Goal: Navigation & Orientation: Find specific page/section

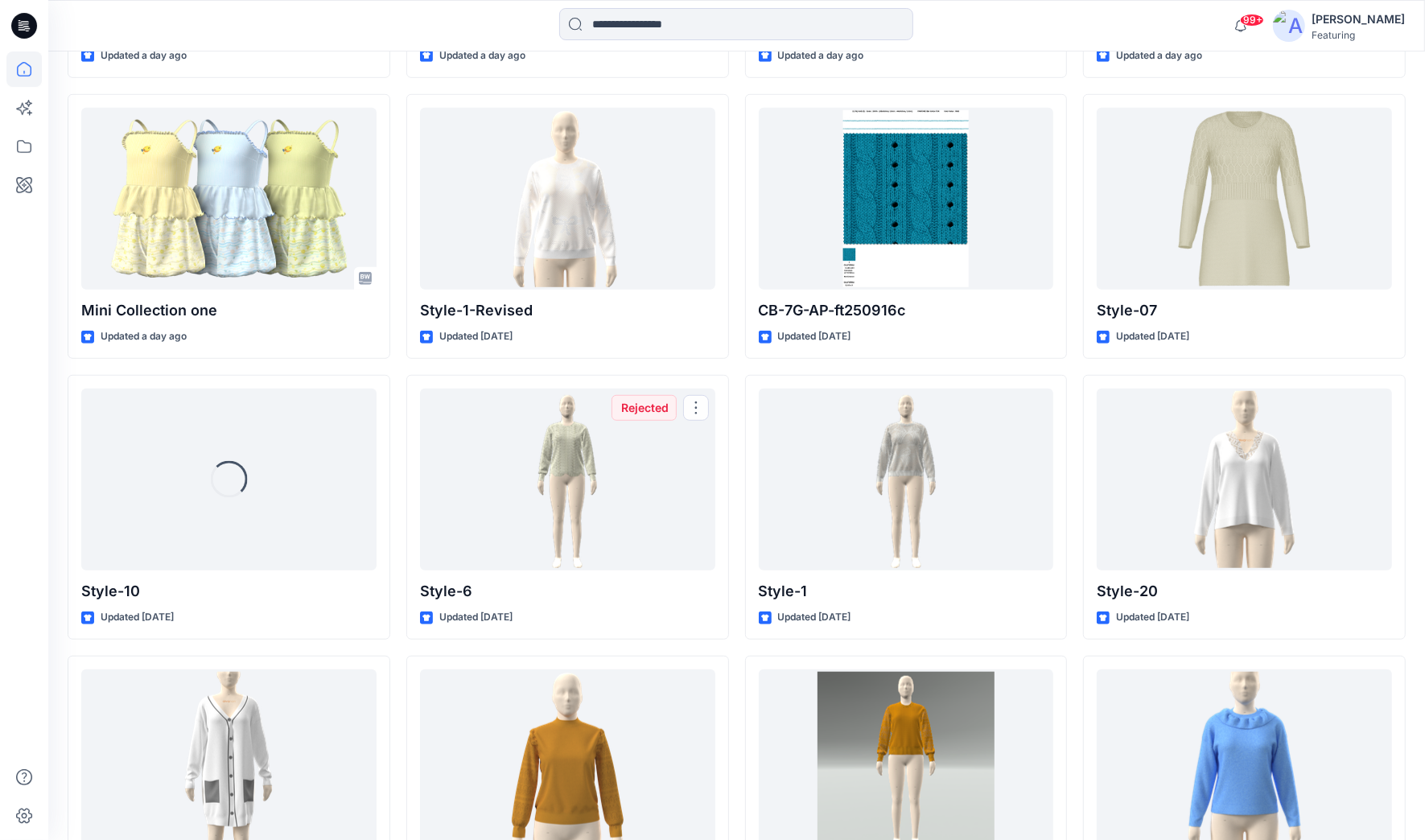
scroll to position [1016, 0]
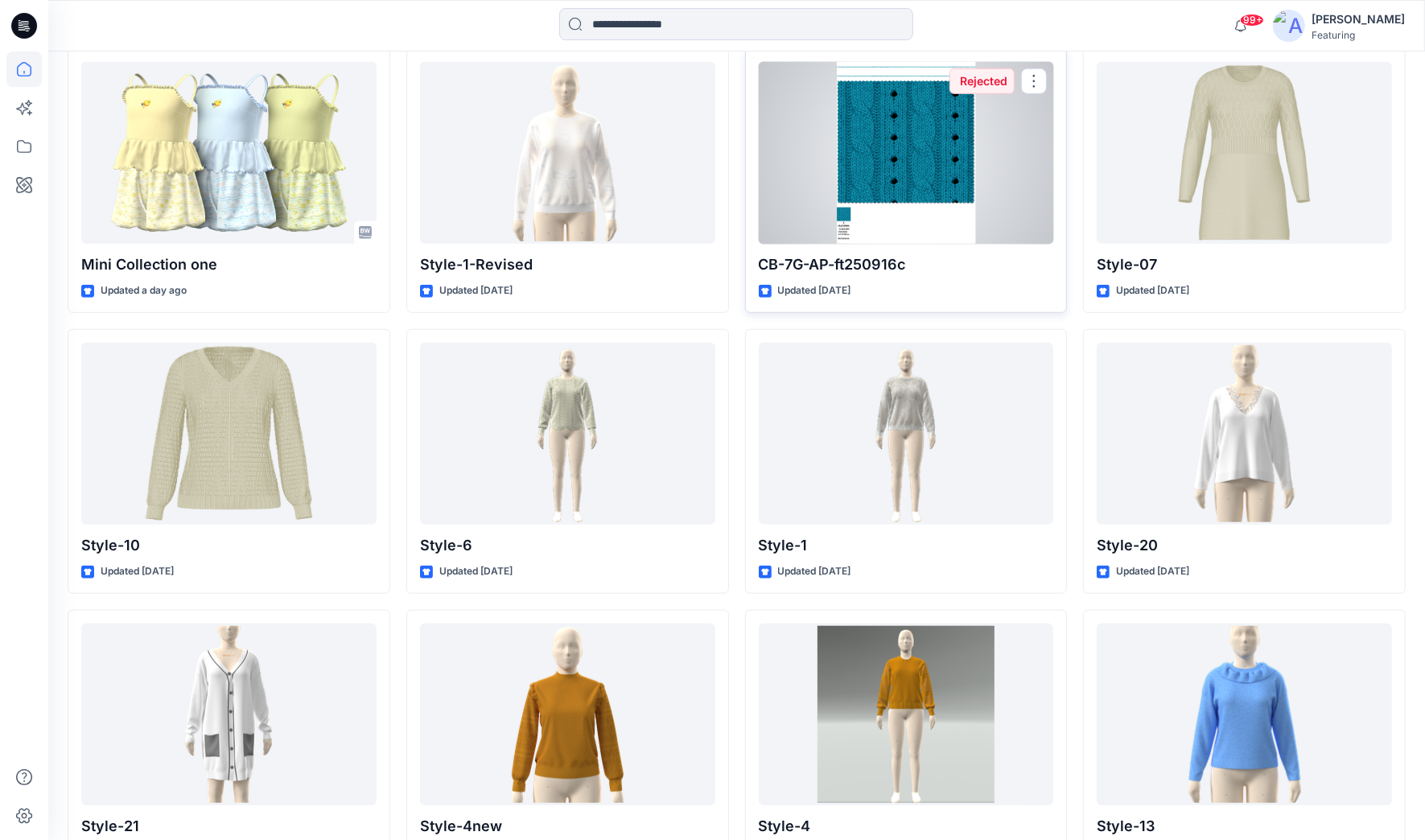
click at [913, 211] on div at bounding box center [906, 154] width 295 height 183
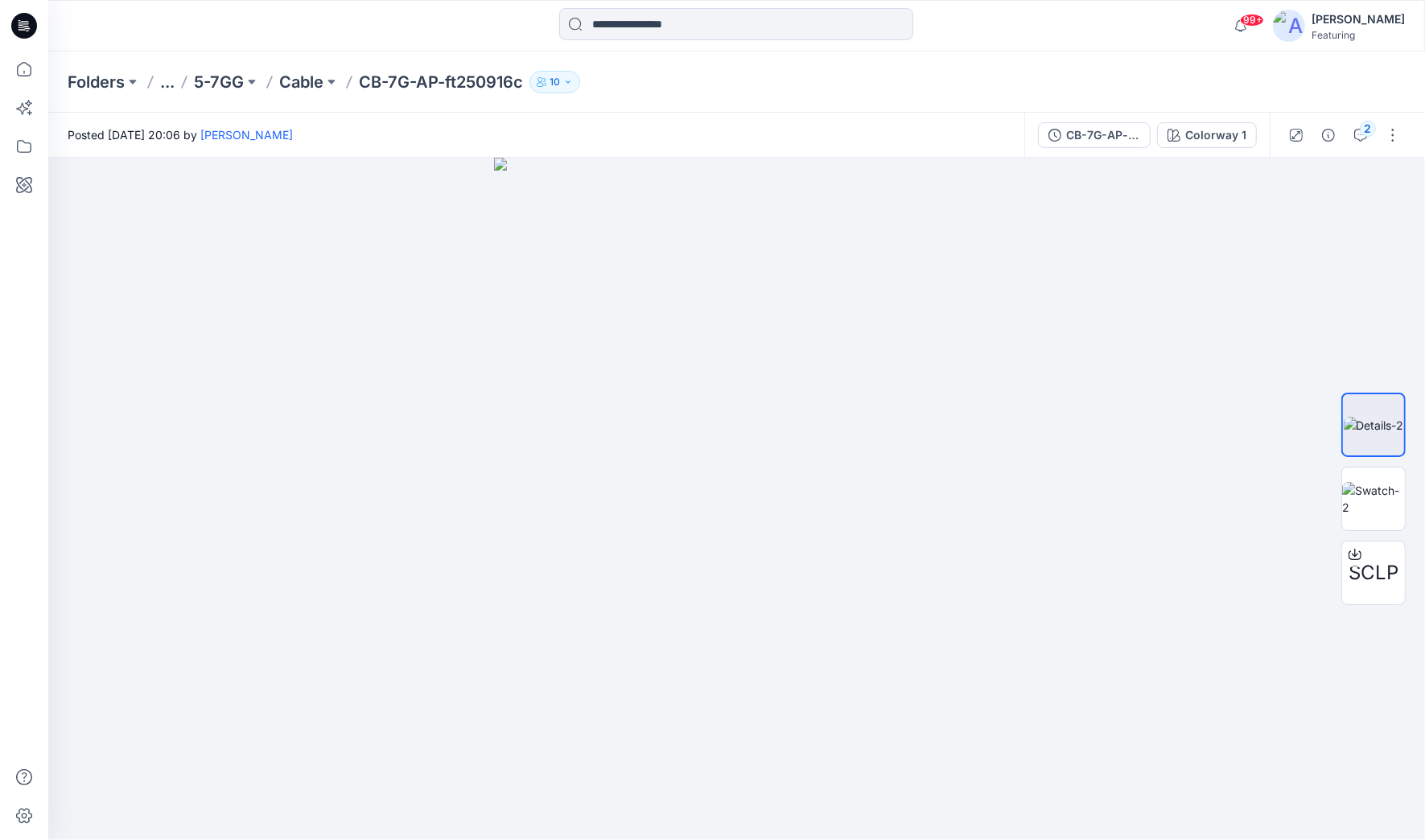
click at [164, 83] on button "..." at bounding box center [167, 82] width 14 height 23
click at [139, 118] on p "3D Knit asset" at bounding box center [126, 118] width 70 height 19
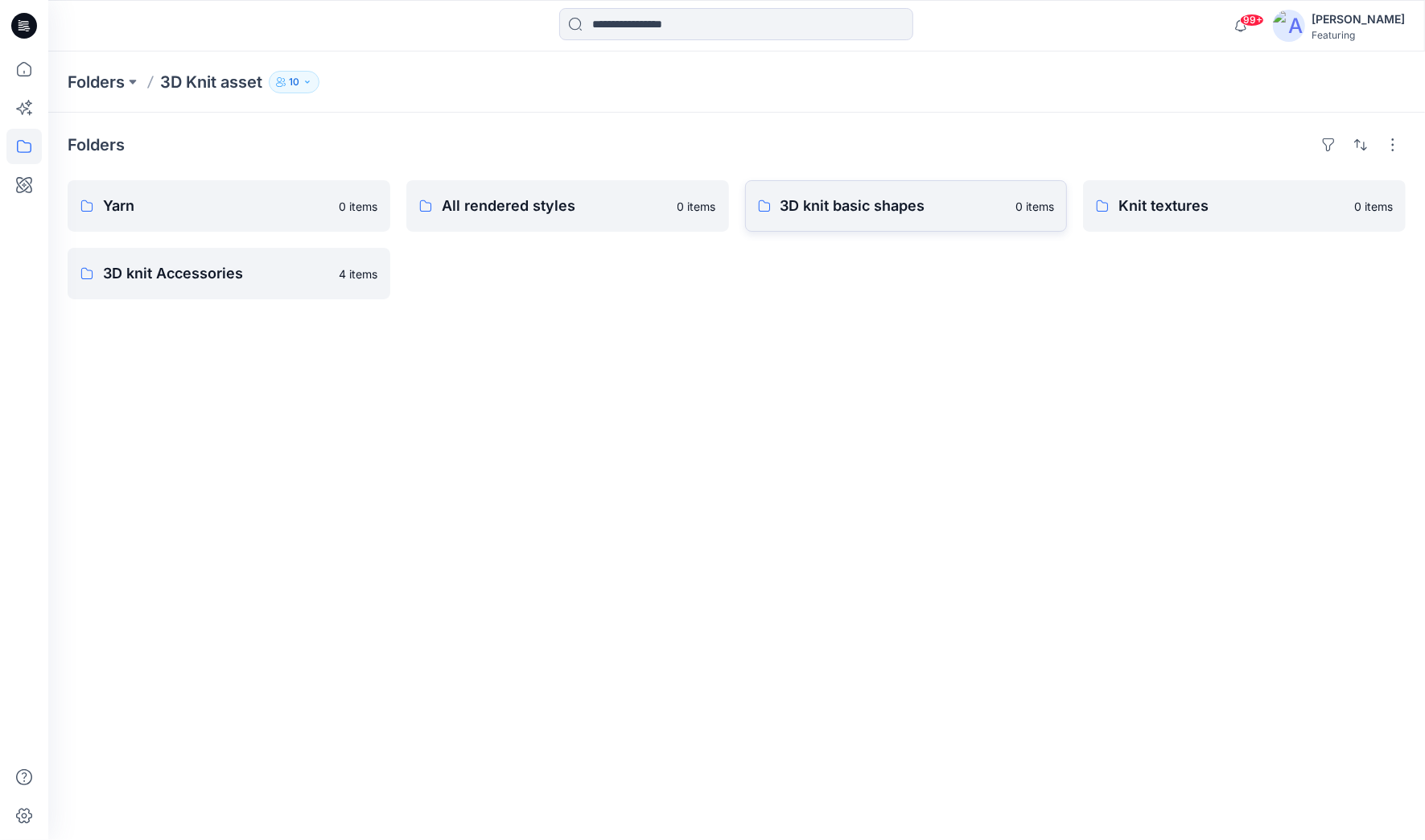
click at [863, 208] on p "3D knit basic shapes" at bounding box center [894, 206] width 226 height 23
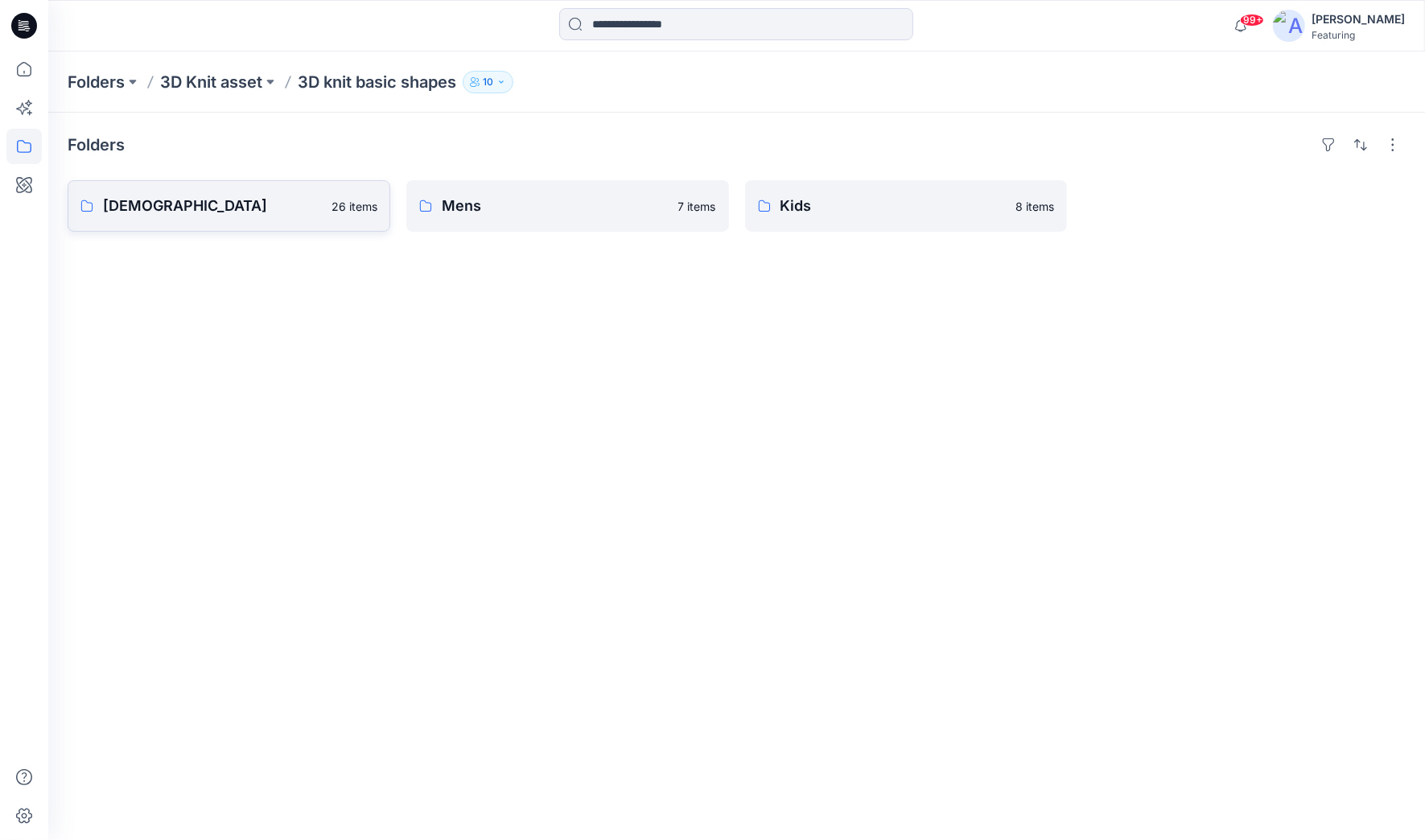
click at [273, 209] on p "[DEMOGRAPHIC_DATA]" at bounding box center [212, 206] width 219 height 23
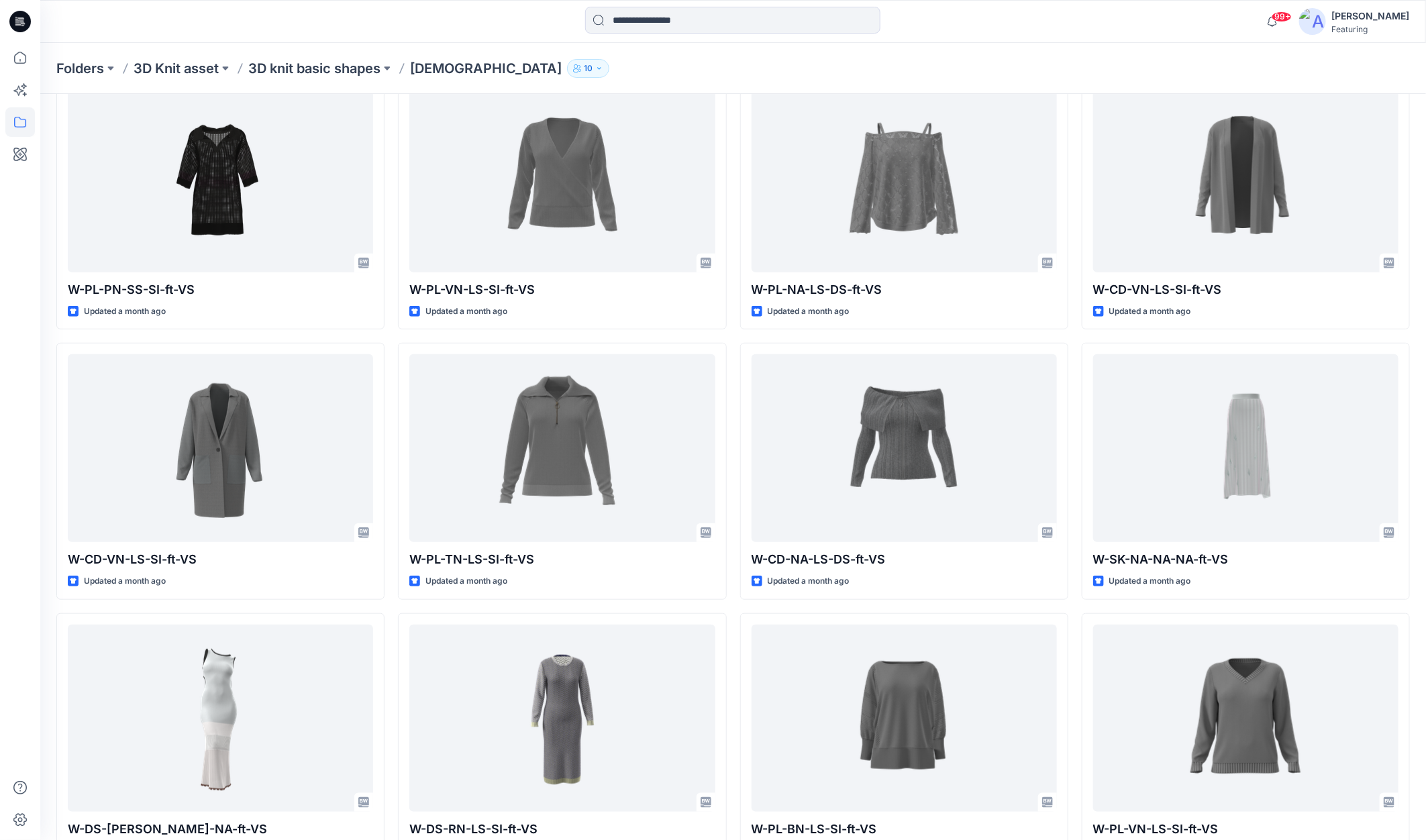
scroll to position [345, 0]
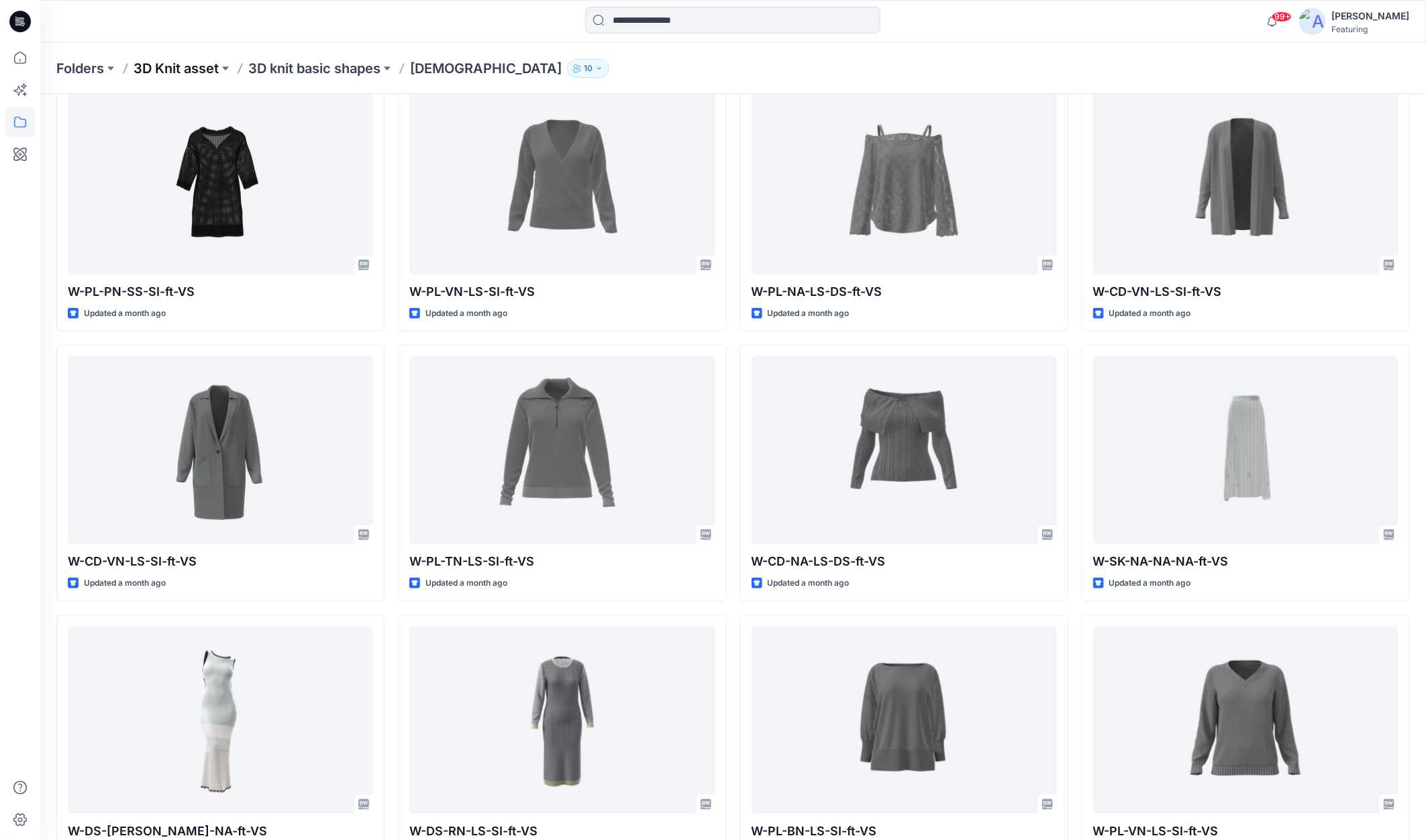
click at [178, 67] on p "3D Knit asset" at bounding box center [176, 68] width 85 height 19
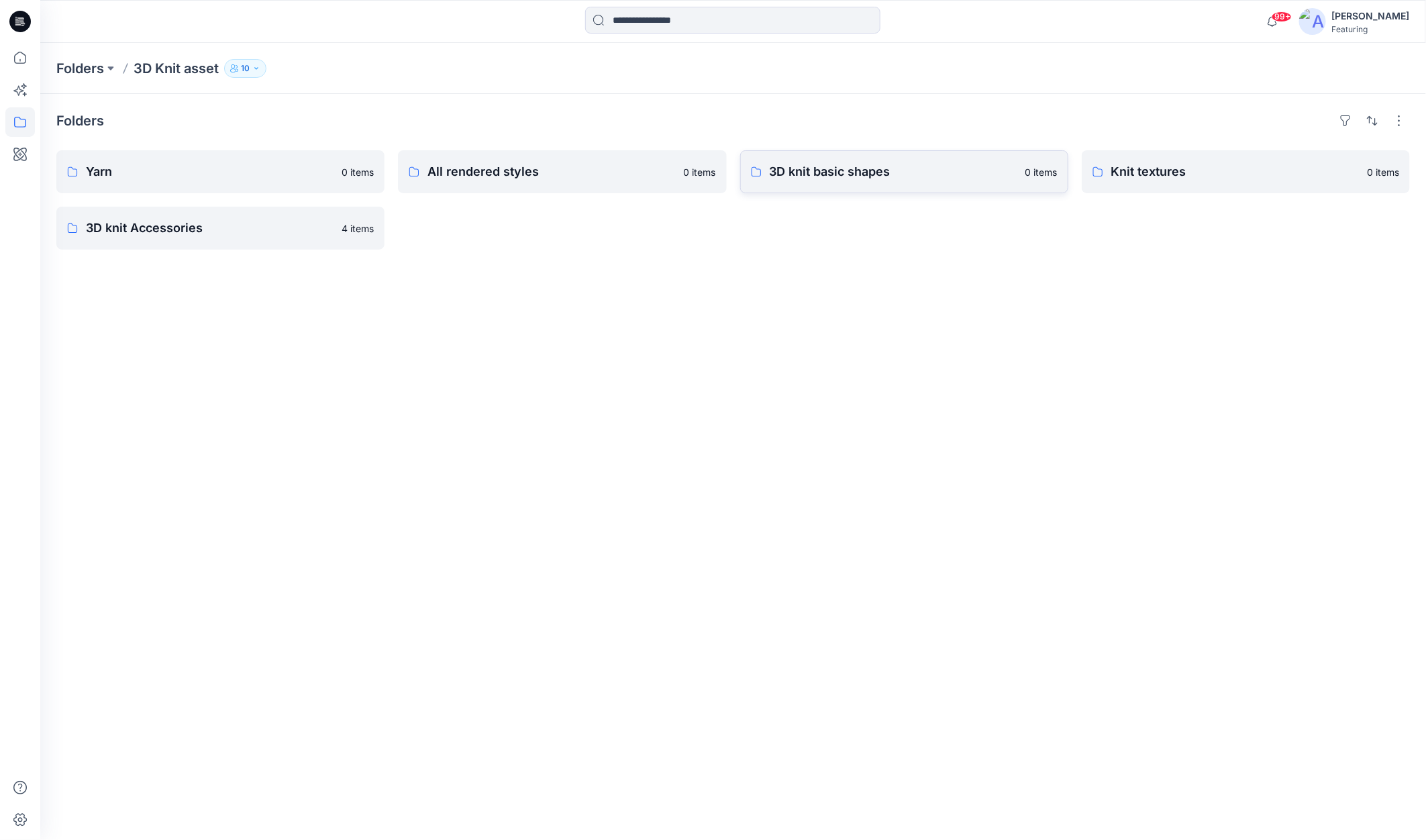
click at [838, 176] on p "3D knit basic shapes" at bounding box center [894, 171] width 248 height 19
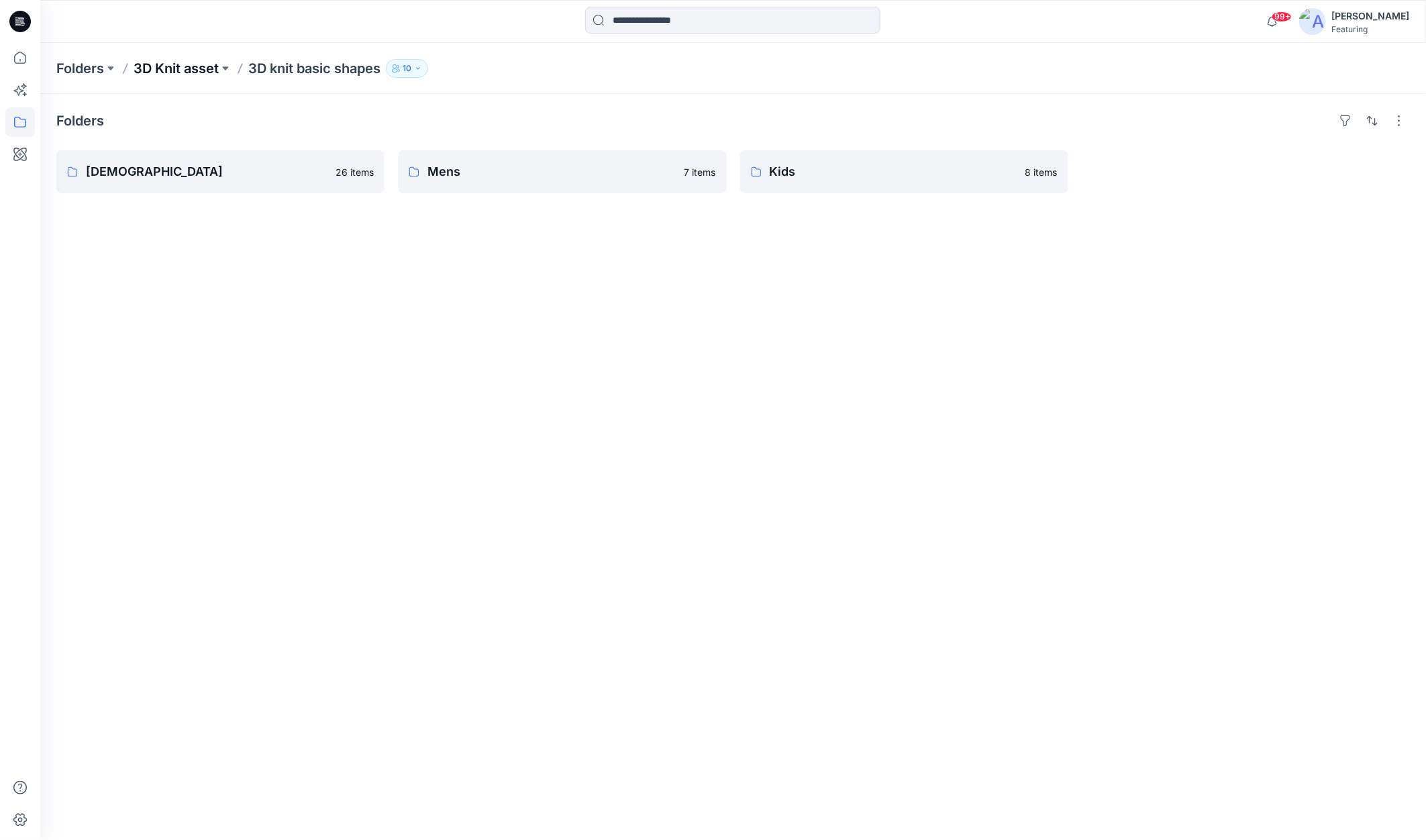
click at [188, 61] on p "3D Knit asset" at bounding box center [176, 68] width 85 height 19
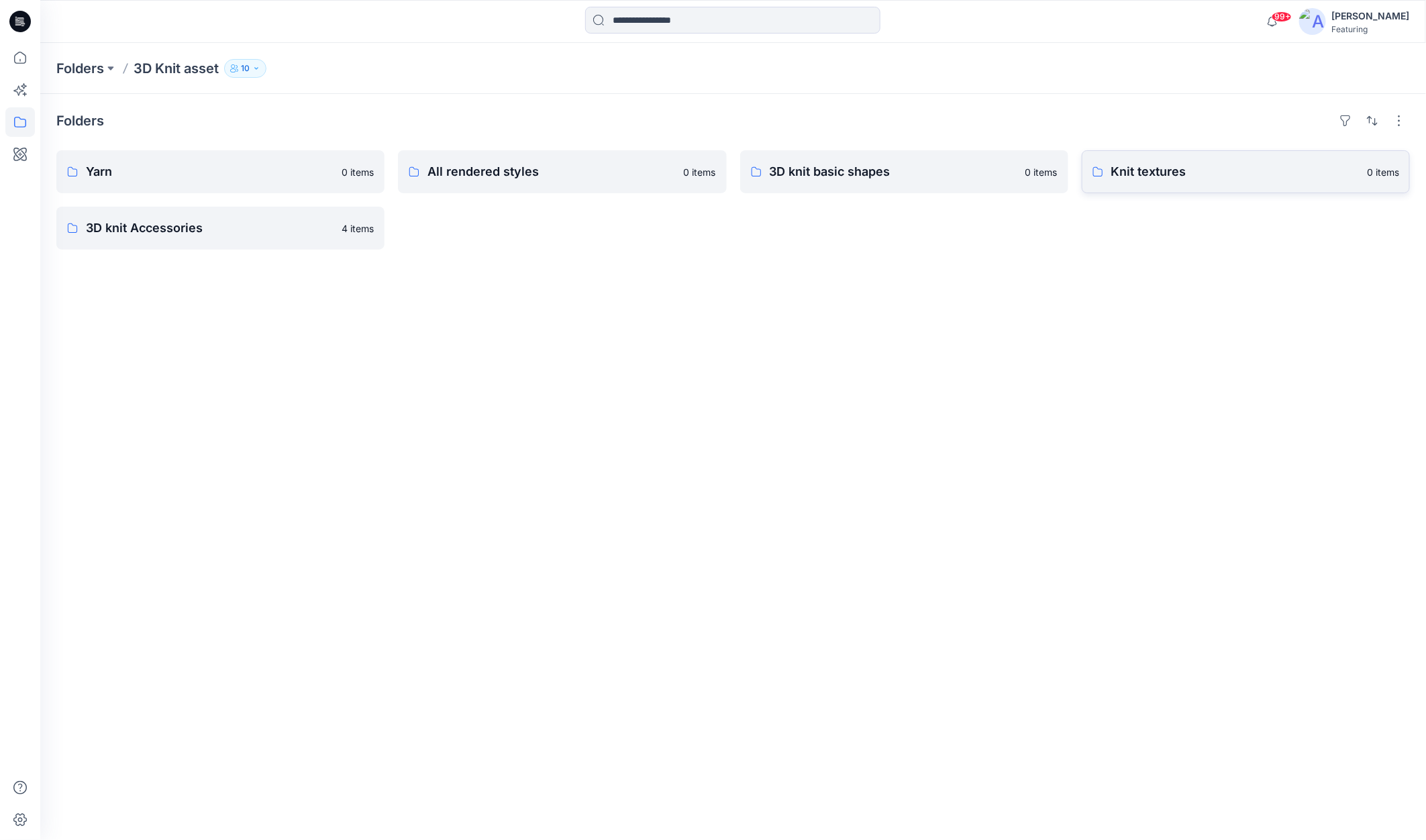
click at [1188, 174] on p "Knit textures" at bounding box center [1235, 171] width 248 height 19
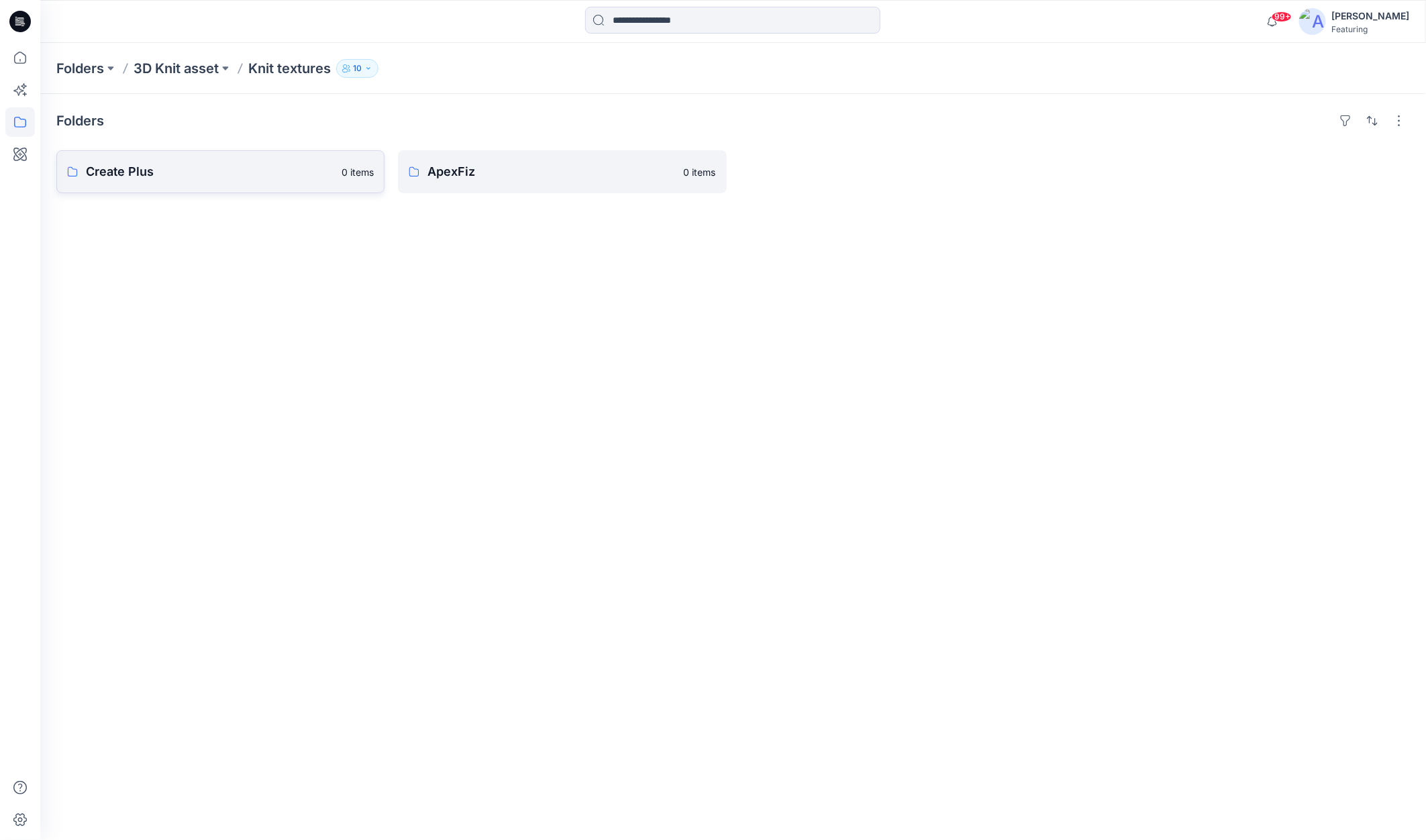
click at [267, 170] on p "Create Plus" at bounding box center [209, 171] width 248 height 19
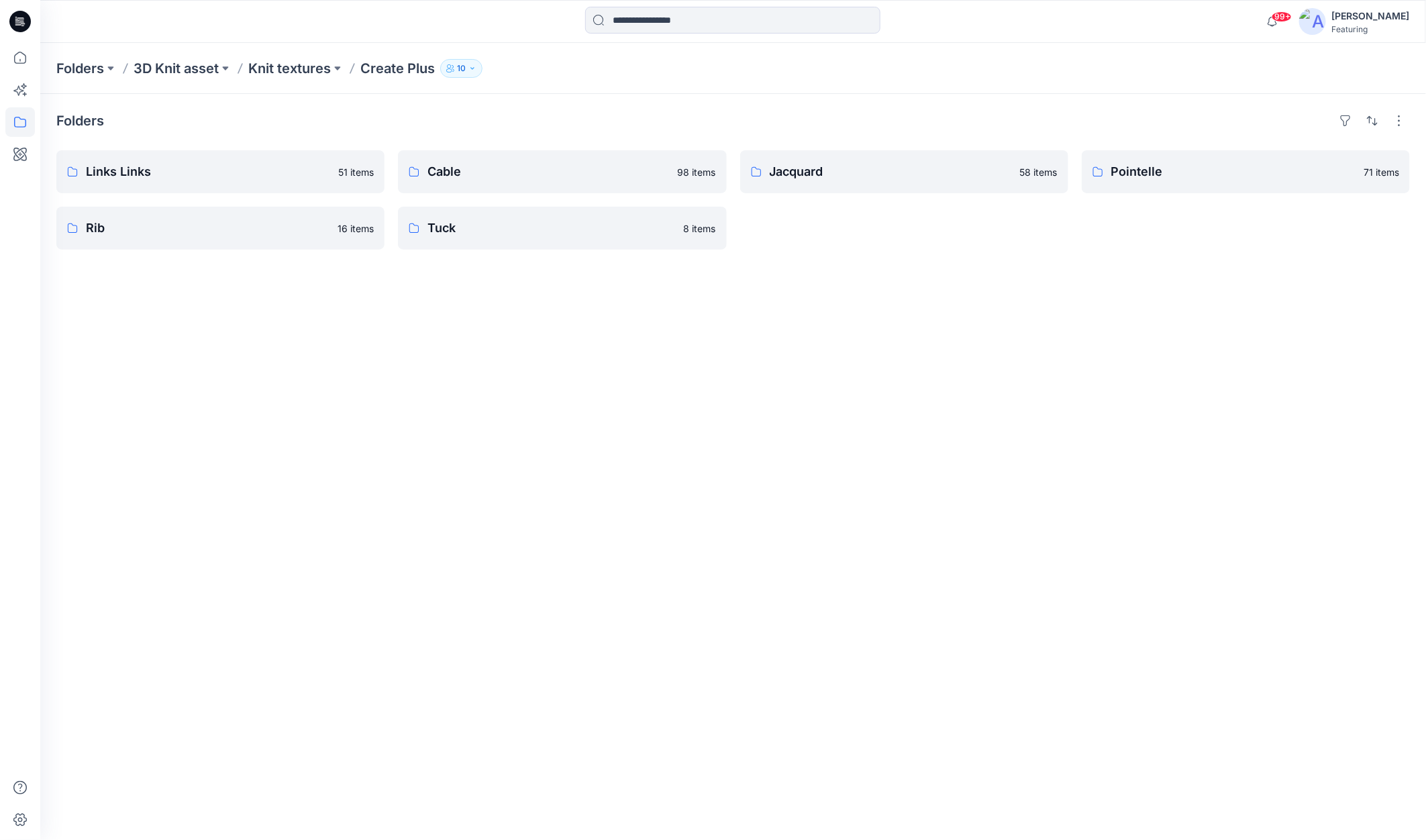
click at [390, 71] on p "Create Plus" at bounding box center [397, 68] width 75 height 19
click at [304, 72] on p "Knit textures" at bounding box center [289, 68] width 83 height 19
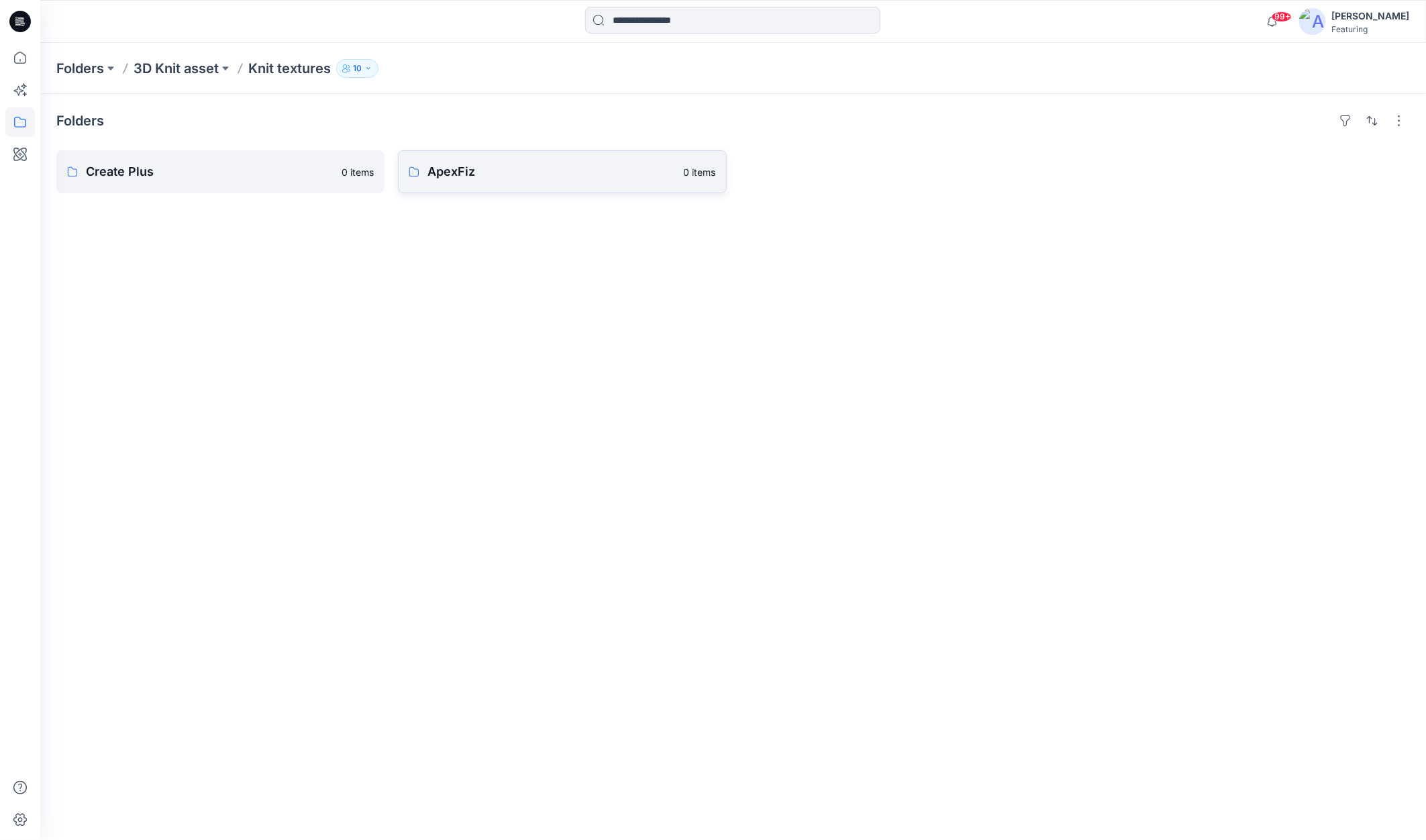
click at [573, 172] on p "ApexFiz" at bounding box center [551, 171] width 248 height 19
click at [298, 70] on p "Knit textures" at bounding box center [289, 68] width 83 height 19
click at [301, 65] on p "Knit textures" at bounding box center [289, 68] width 83 height 19
click at [196, 66] on p "3D Knit asset" at bounding box center [176, 68] width 85 height 19
